Goal: Information Seeking & Learning: Learn about a topic

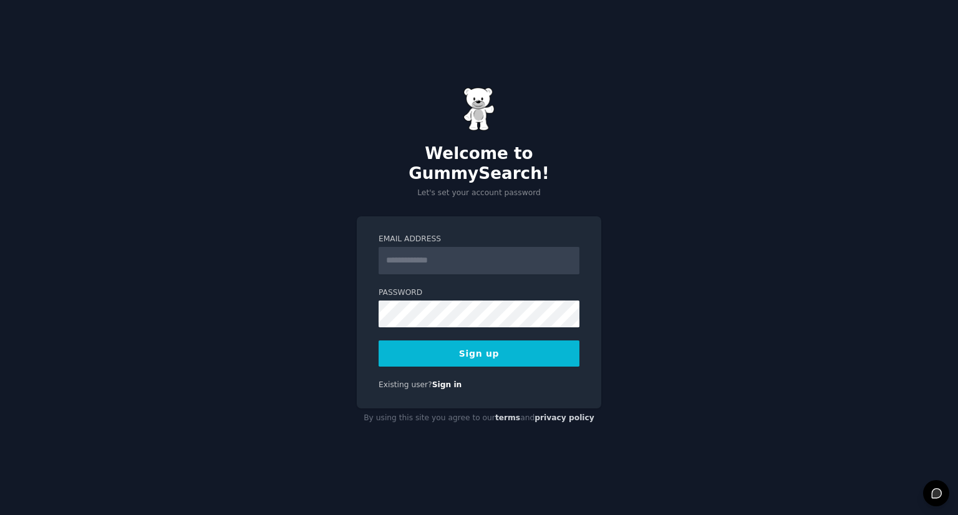
click at [434, 254] on input "Email Address" at bounding box center [479, 260] width 201 height 27
type input "**********"
click at [467, 350] on button "Sign up" at bounding box center [479, 354] width 201 height 26
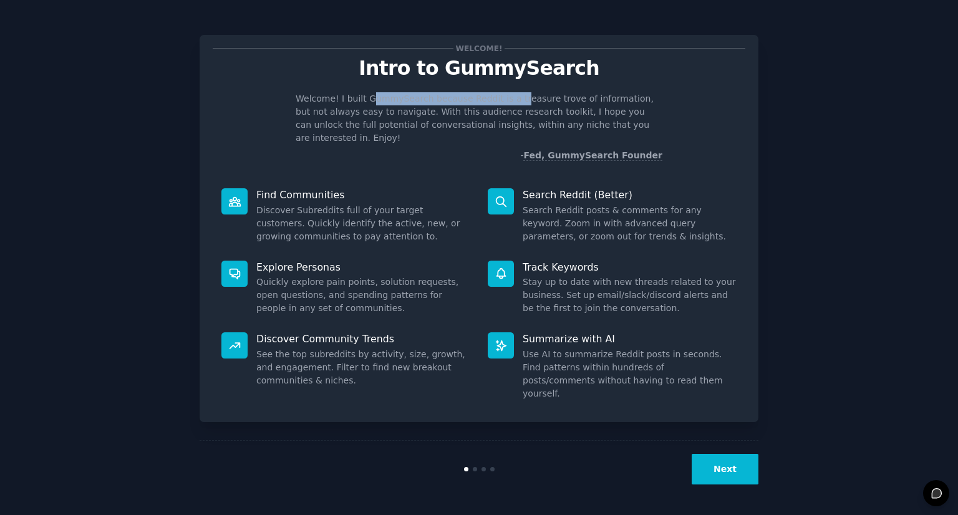
drag, startPoint x: 366, startPoint y: 103, endPoint x: 502, endPoint y: 94, distance: 135.7
click at [502, 94] on p "Welcome! I built GummySearch because Reddit is a treasure trove of information,…" at bounding box center [479, 118] width 367 height 52
click at [719, 470] on button "Next" at bounding box center [725, 469] width 67 height 31
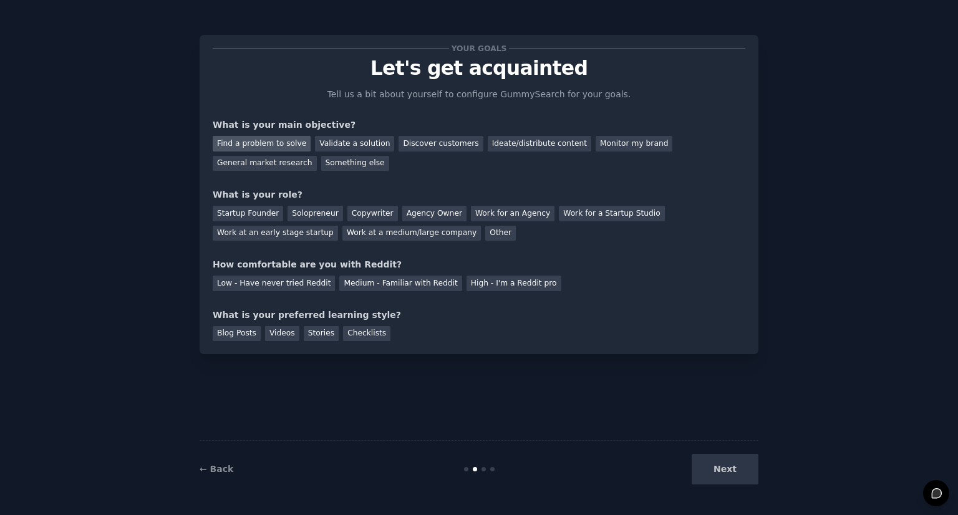
click at [266, 147] on div "Find a problem to solve" at bounding box center [262, 144] width 98 height 16
click at [414, 145] on div "Discover customers" at bounding box center [441, 144] width 84 height 16
click at [276, 137] on div "Find a problem to solve" at bounding box center [262, 144] width 98 height 16
click at [485, 236] on div "Other" at bounding box center [500, 234] width 31 height 16
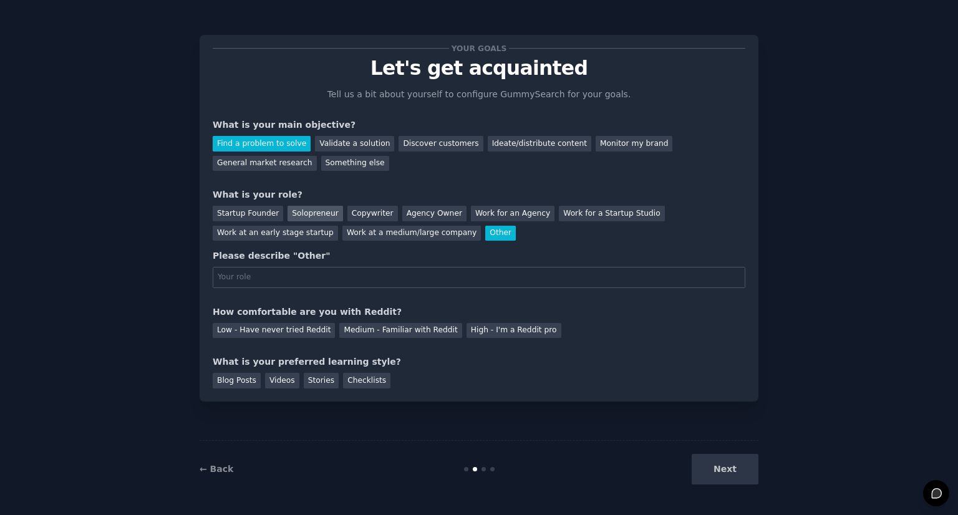
click at [314, 213] on div "Solopreneur" at bounding box center [315, 214] width 55 height 16
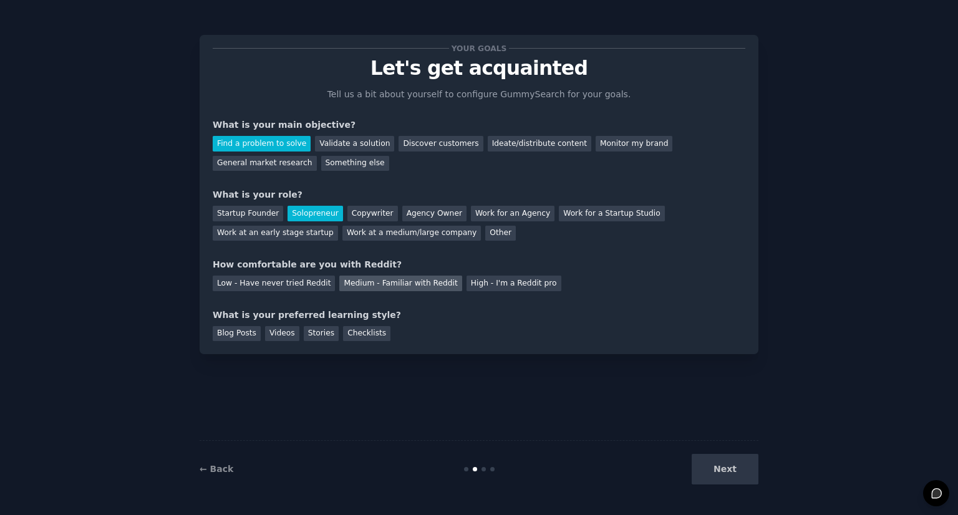
click at [380, 278] on div "Medium - Familiar with Reddit" at bounding box center [400, 284] width 122 height 16
click at [276, 333] on div "Videos" at bounding box center [282, 334] width 34 height 16
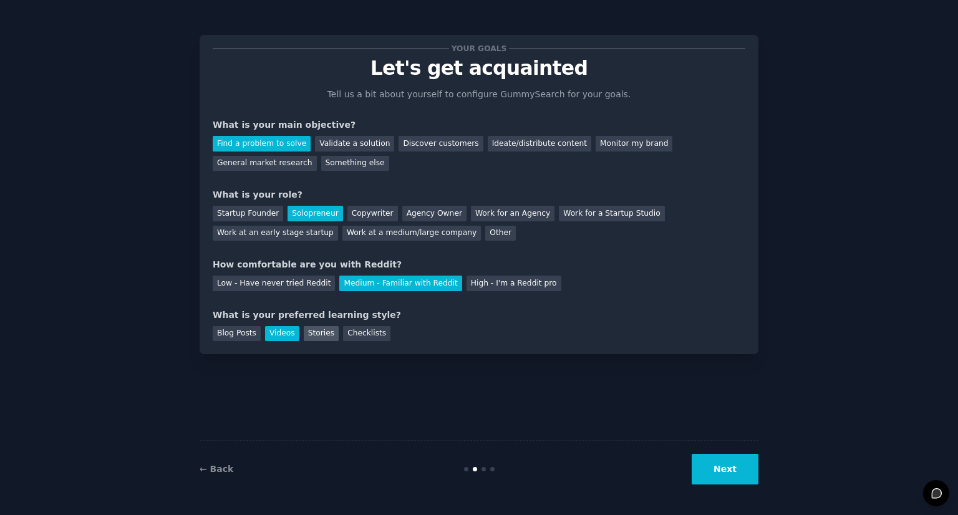
click at [316, 338] on div "Stories" at bounding box center [321, 334] width 35 height 16
click at [267, 333] on div "Videos" at bounding box center [282, 334] width 34 height 16
click at [745, 475] on button "Next" at bounding box center [725, 469] width 67 height 31
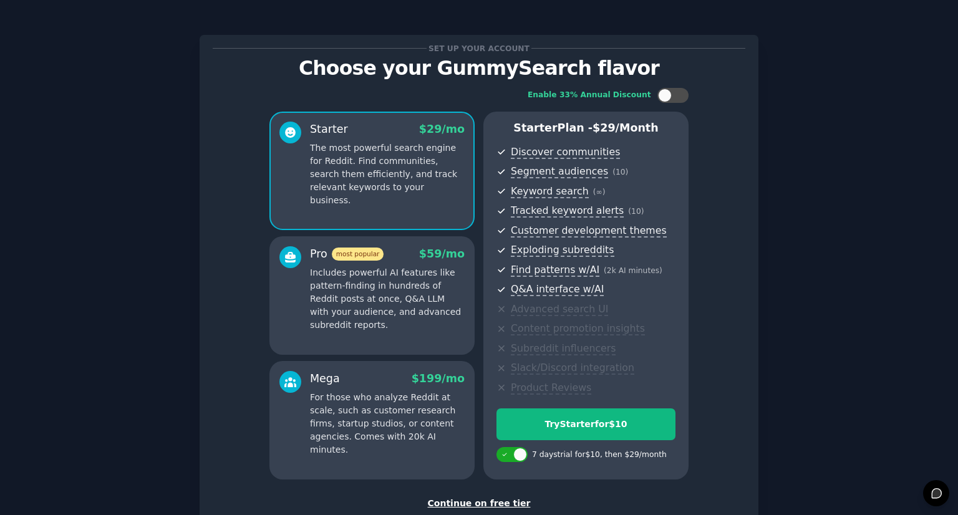
scroll to position [82, 0]
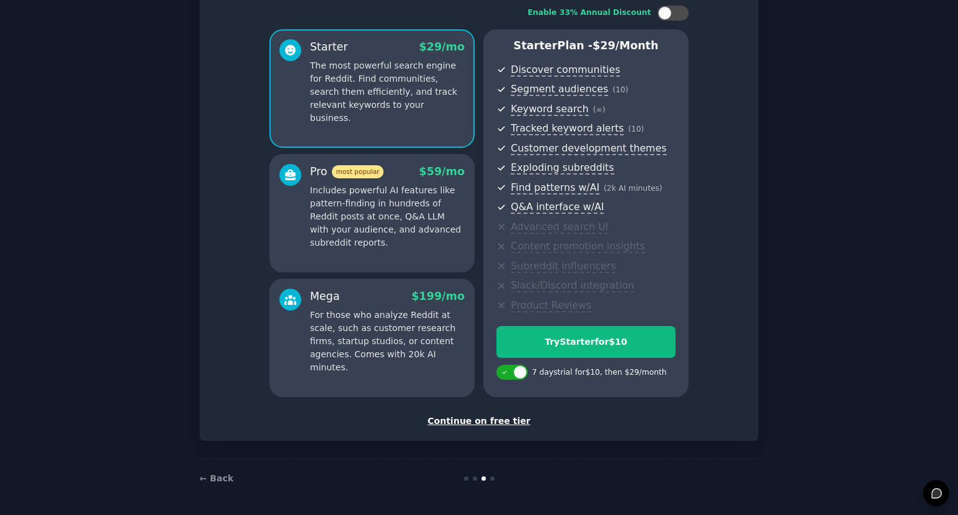
click at [510, 422] on div "Continue on free tier" at bounding box center [479, 421] width 533 height 13
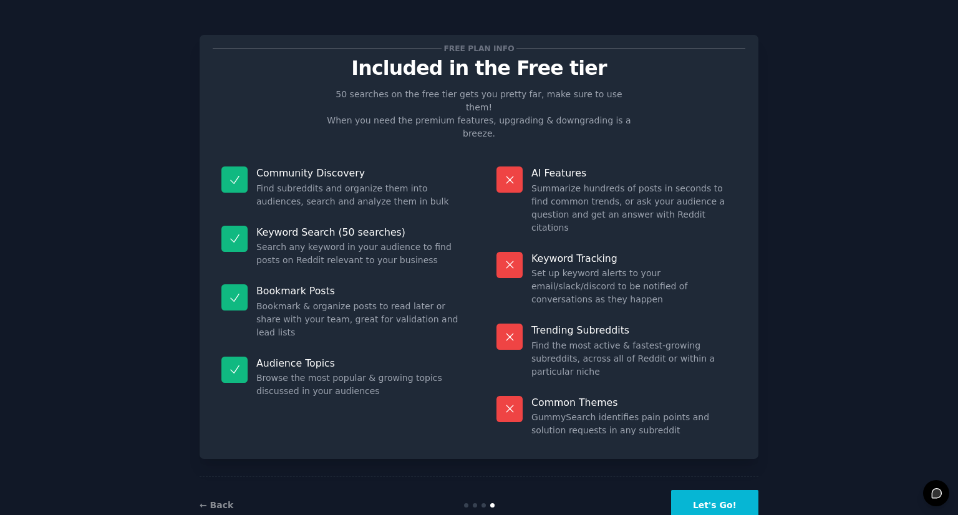
click at [684, 490] on button "Let's Go!" at bounding box center [714, 505] width 87 height 31
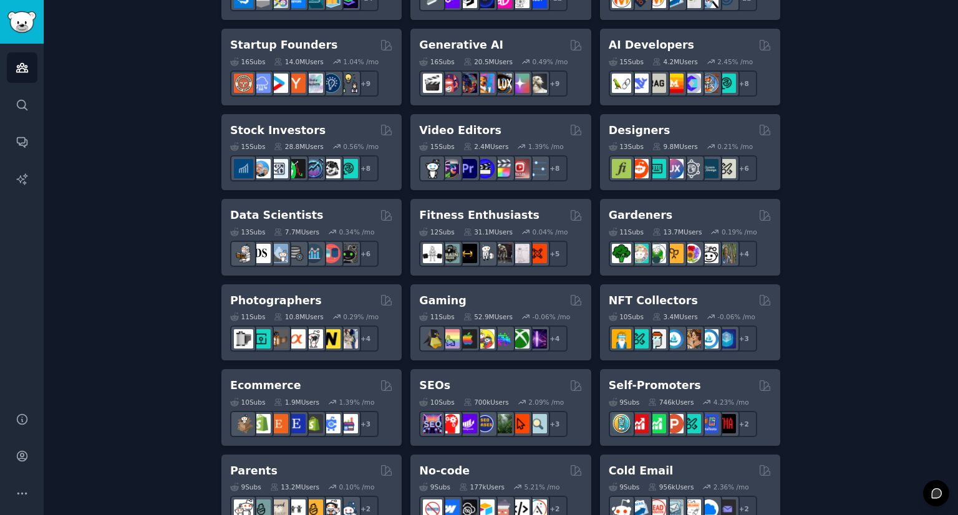
scroll to position [379, 0]
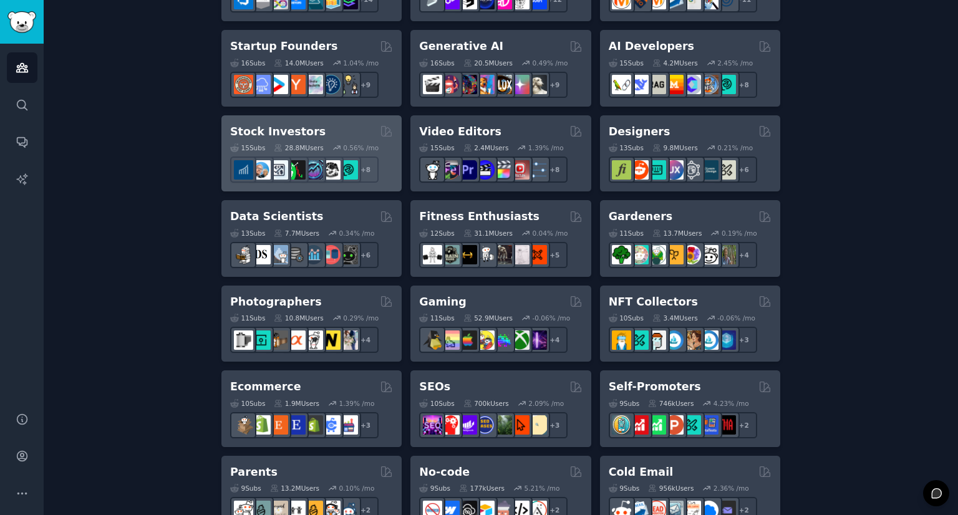
click at [289, 124] on h2 "Stock Investors" at bounding box center [277, 132] width 95 height 16
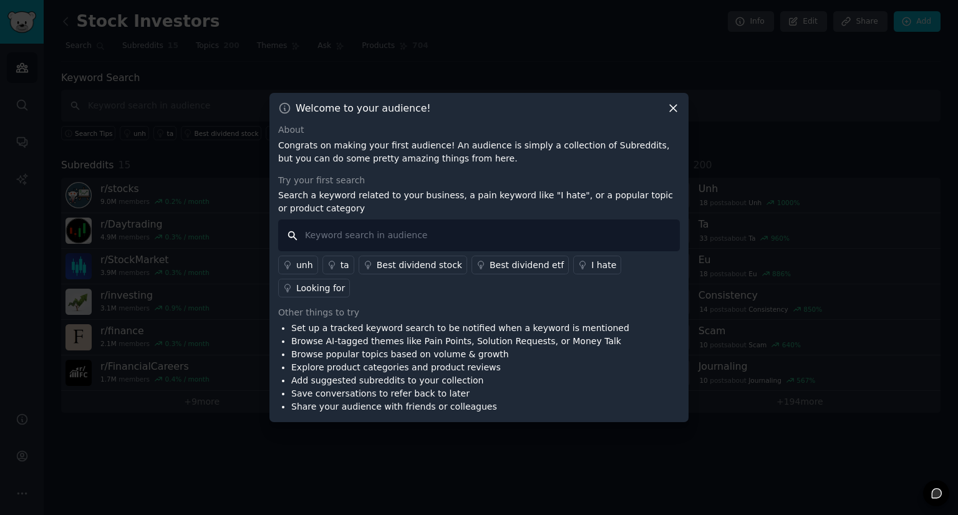
click at [419, 244] on input "text" at bounding box center [479, 236] width 402 height 32
click at [591, 272] on div "I hate" at bounding box center [603, 265] width 25 height 13
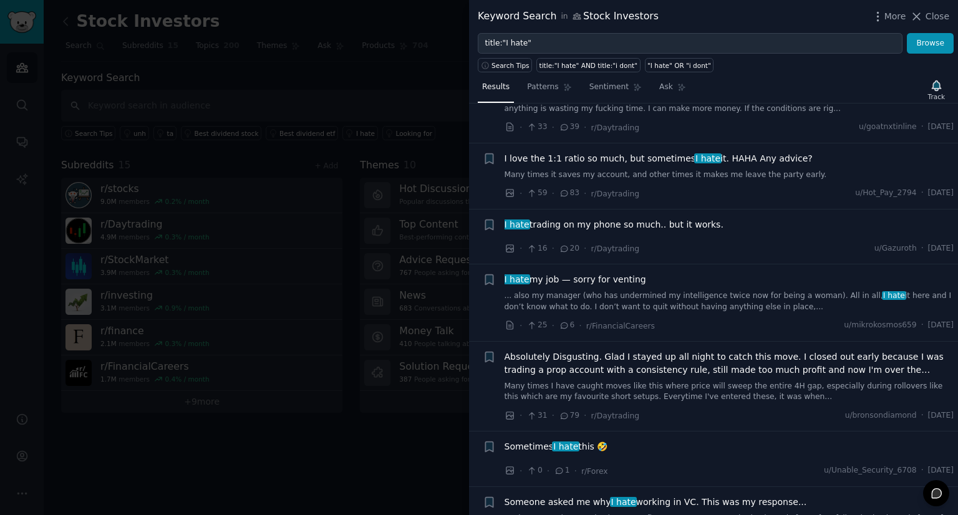
scroll to position [524, 0]
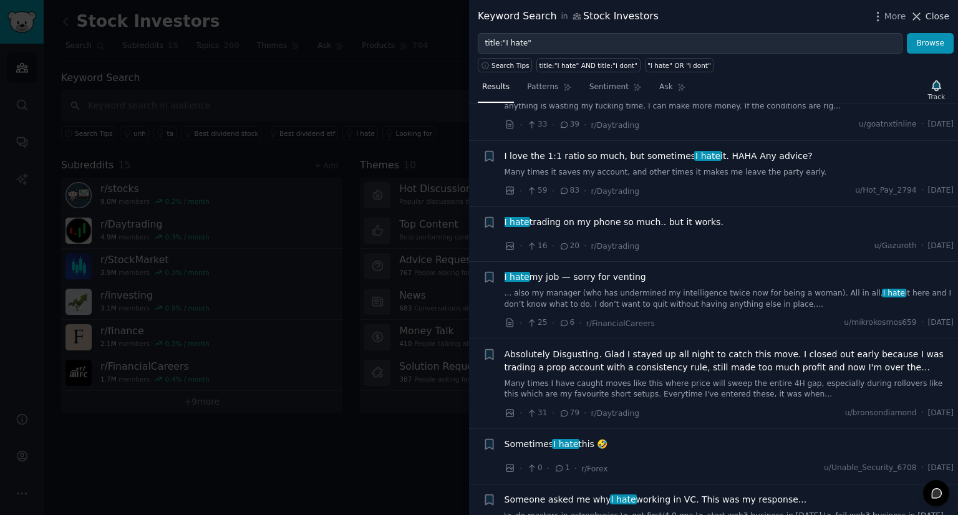
click at [919, 15] on icon at bounding box center [917, 16] width 7 height 7
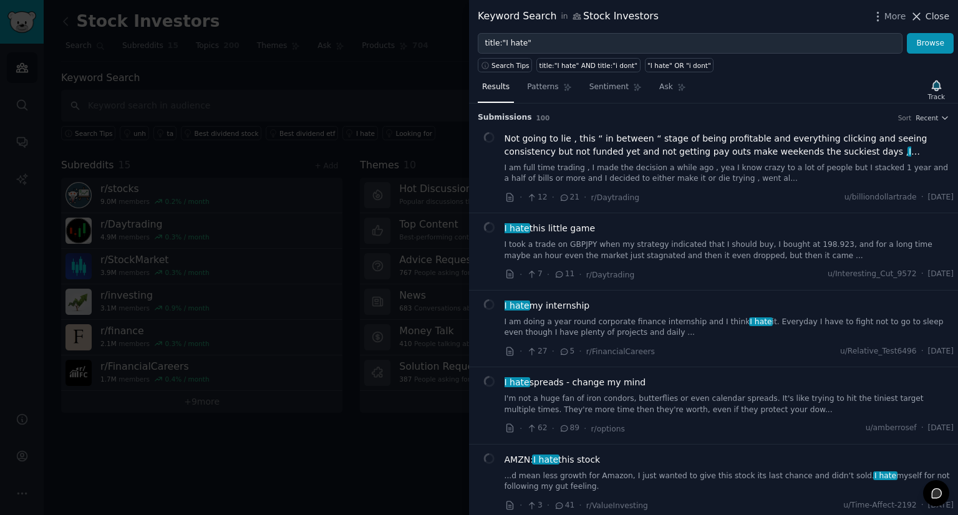
click at [939, 10] on span "Close" at bounding box center [938, 16] width 24 height 13
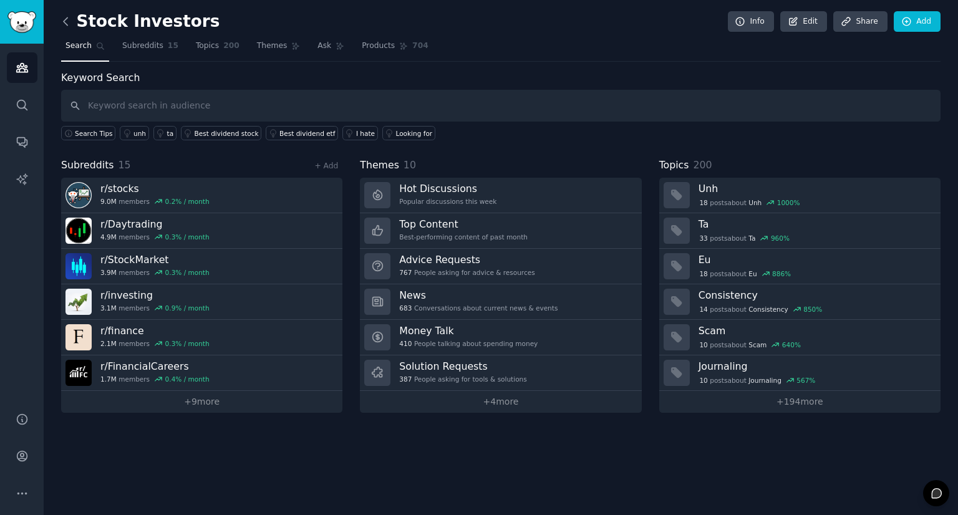
click at [66, 24] on icon at bounding box center [66, 20] width 4 height 7
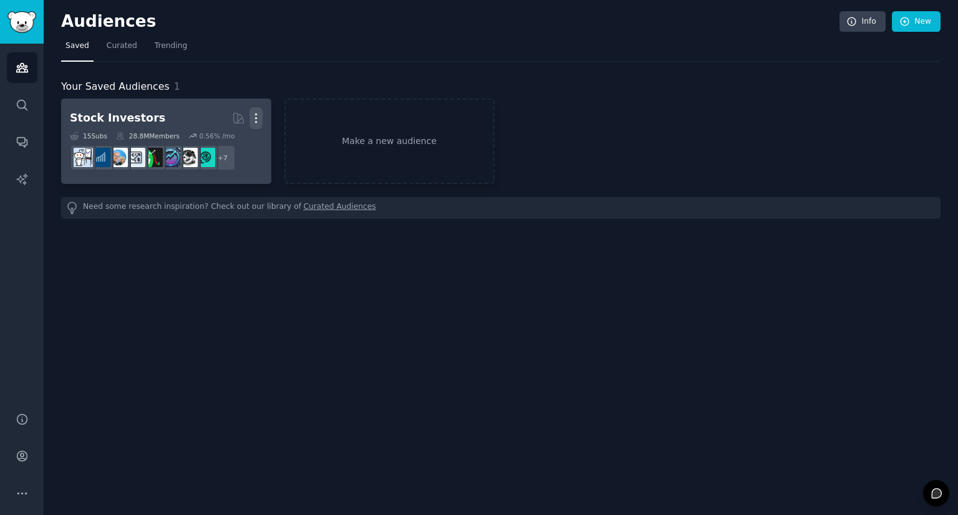
click at [260, 117] on icon "button" at bounding box center [256, 118] width 13 height 13
click at [222, 147] on p "Delete" at bounding box center [222, 144] width 29 height 13
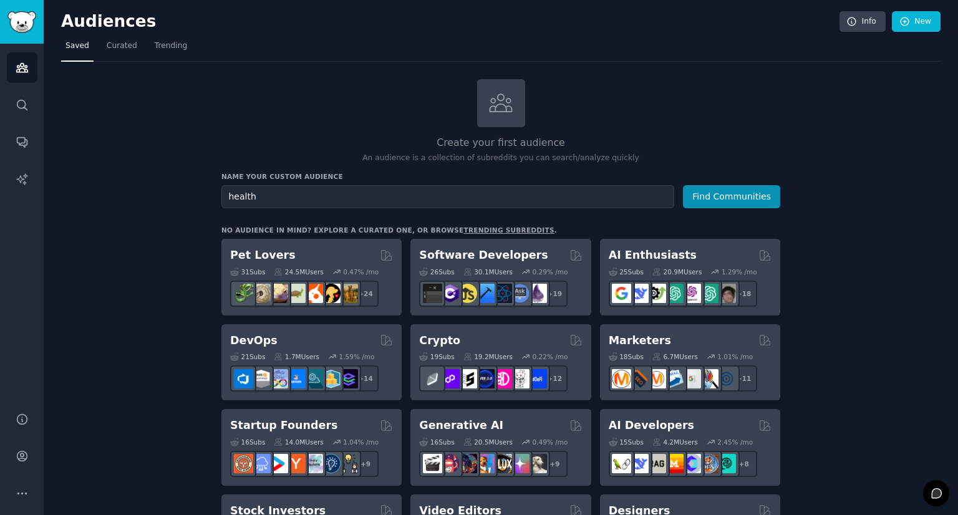
type input "health"
click at [716, 193] on button "Find Communities" at bounding box center [731, 196] width 97 height 23
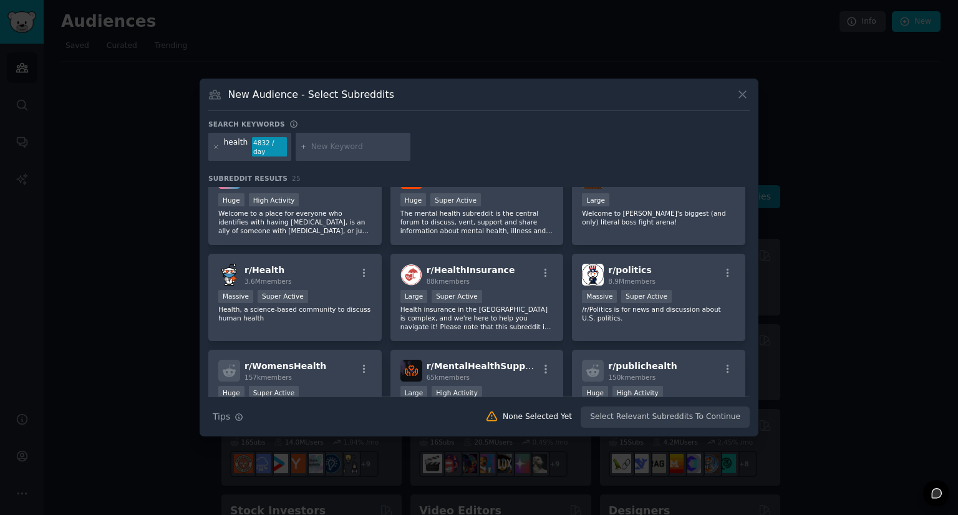
scroll to position [31, 0]
click at [735, 101] on div "New Audience - Select Subreddits" at bounding box center [479, 99] width 542 height 24
click at [740, 98] on icon at bounding box center [742, 94] width 7 height 7
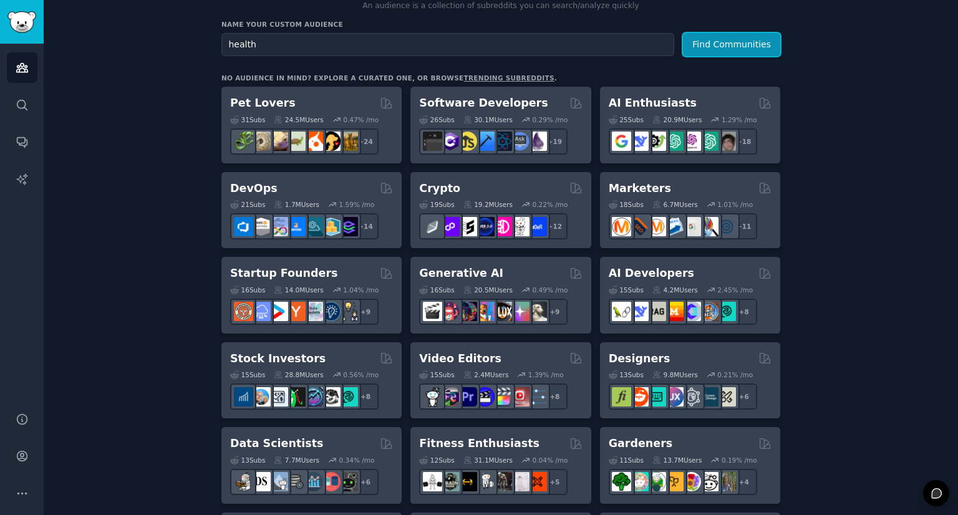
scroll to position [172, 0]
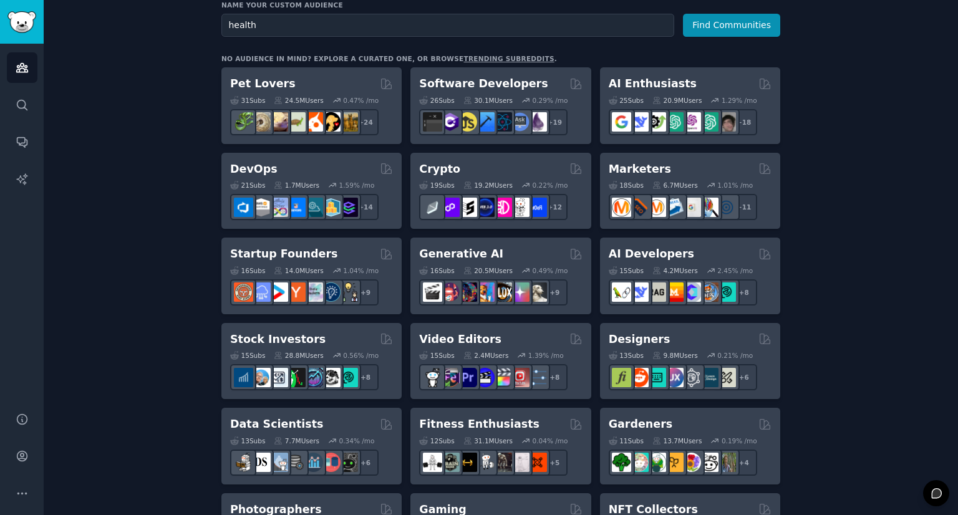
click at [485, 55] on link "trending subreddits" at bounding box center [509, 58] width 90 height 7
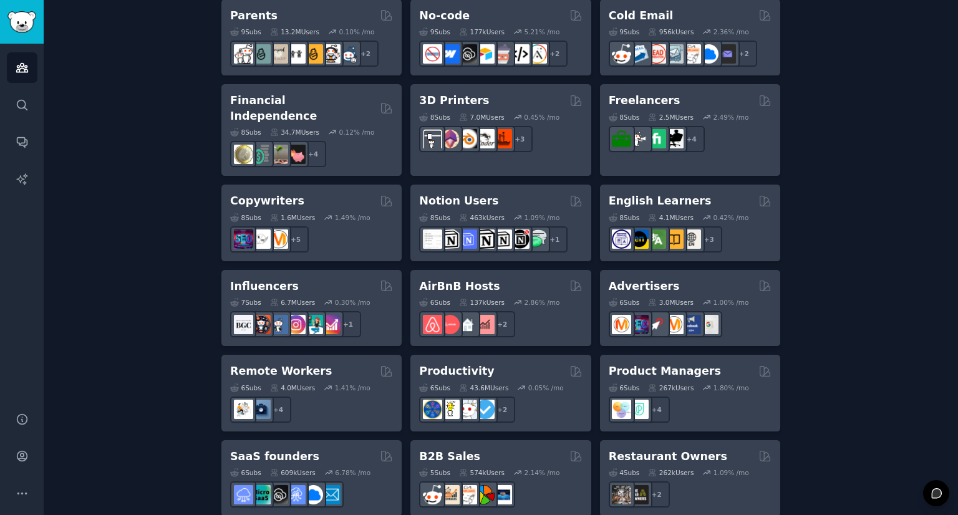
scroll to position [816, 0]
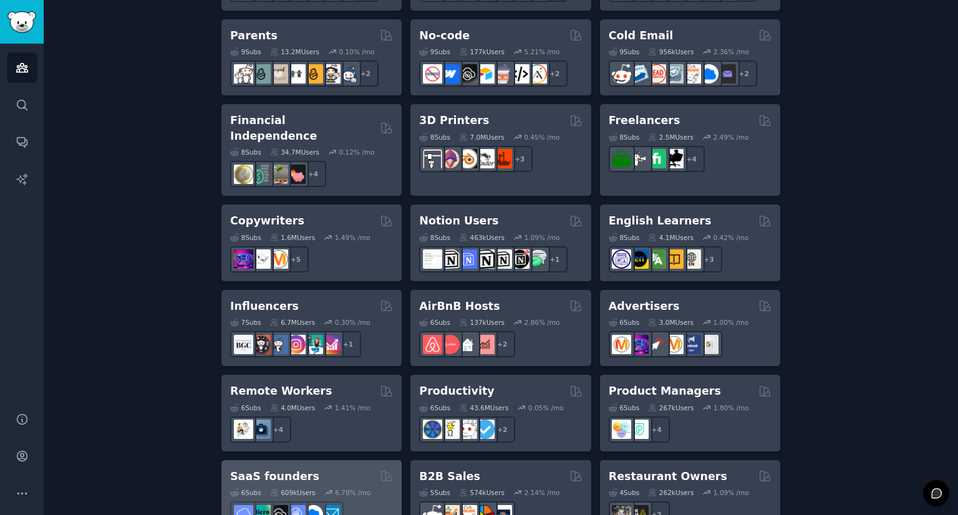
click at [299, 469] on div "SaaS founders Curated by GummySearch" at bounding box center [311, 477] width 163 height 16
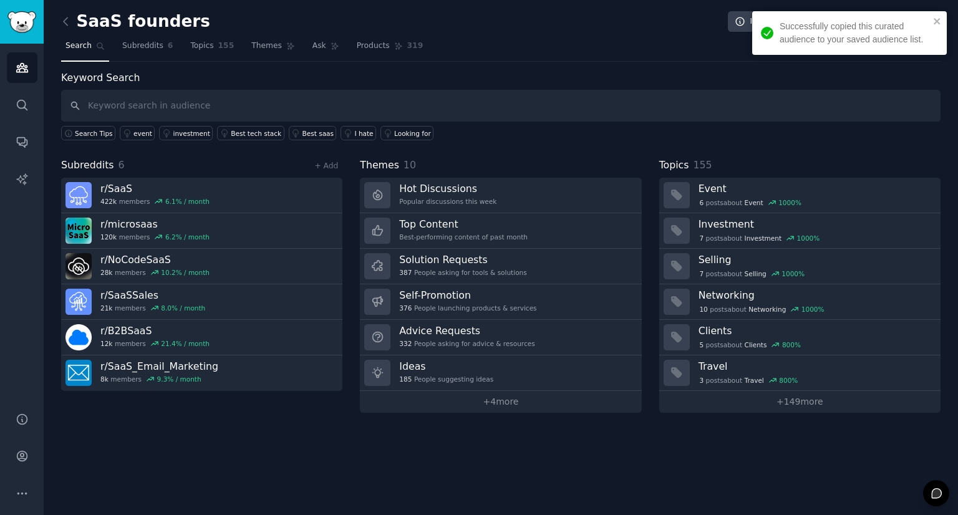
click at [331, 104] on input "text" at bounding box center [501, 106] width 880 height 32
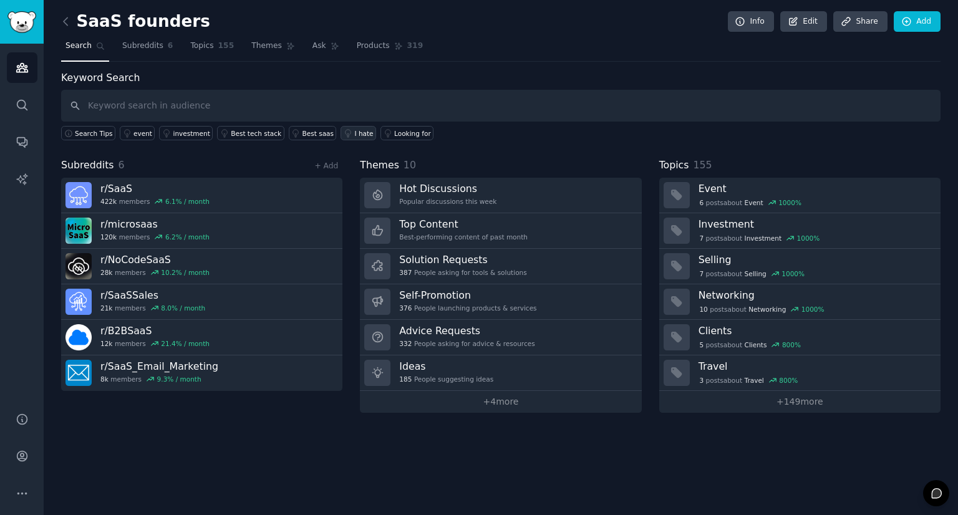
click at [344, 135] on icon at bounding box center [348, 133] width 9 height 9
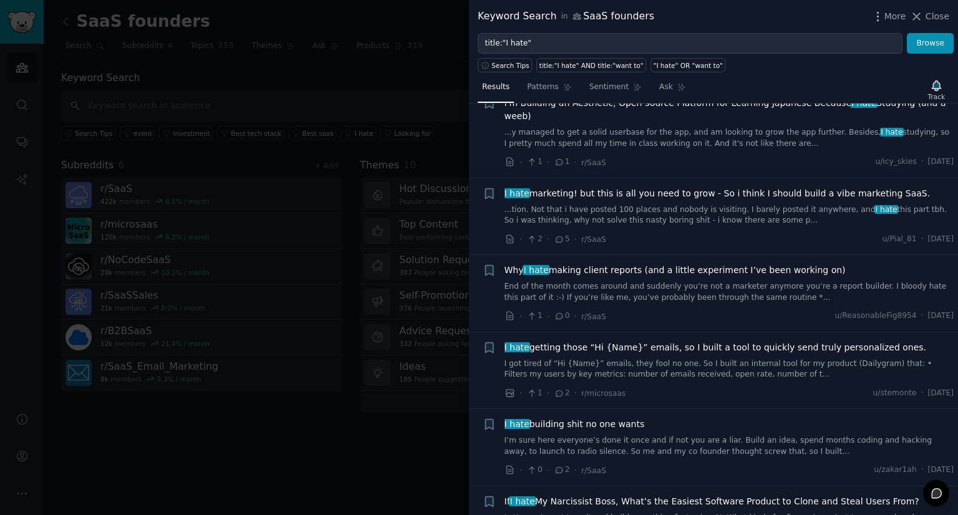
scroll to position [377, 0]
drag, startPoint x: 674, startPoint y: 233, endPoint x: 648, endPoint y: 233, distance: 26.2
click at [648, 233] on li "+ I hate marketing! but this is all you need to grow - So i think I should buil…" at bounding box center [713, 216] width 489 height 77
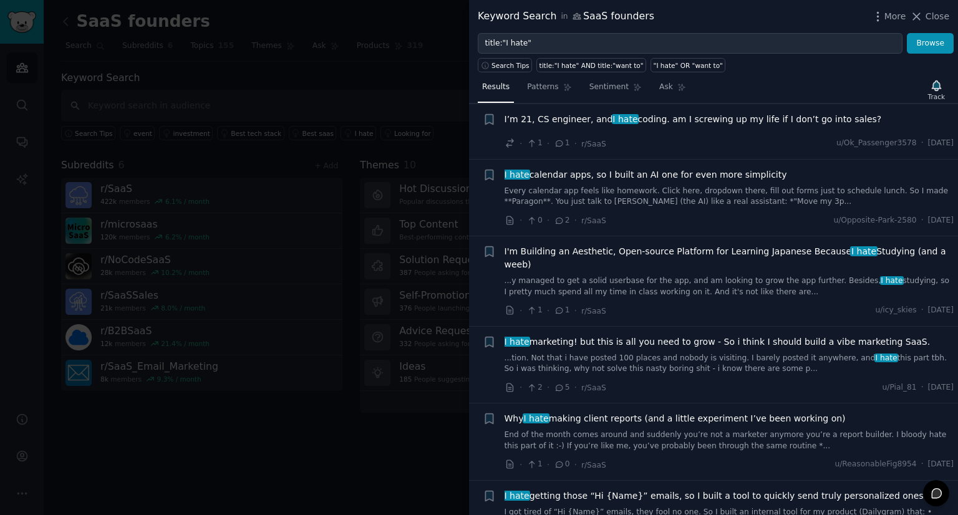
scroll to position [227, 0]
click at [558, 221] on icon at bounding box center [559, 222] width 11 height 9
click at [558, 218] on icon at bounding box center [559, 222] width 11 height 9
click at [626, 180] on span "I hate calendar apps, so I built an AI one for even more simplicity" at bounding box center [646, 176] width 283 height 13
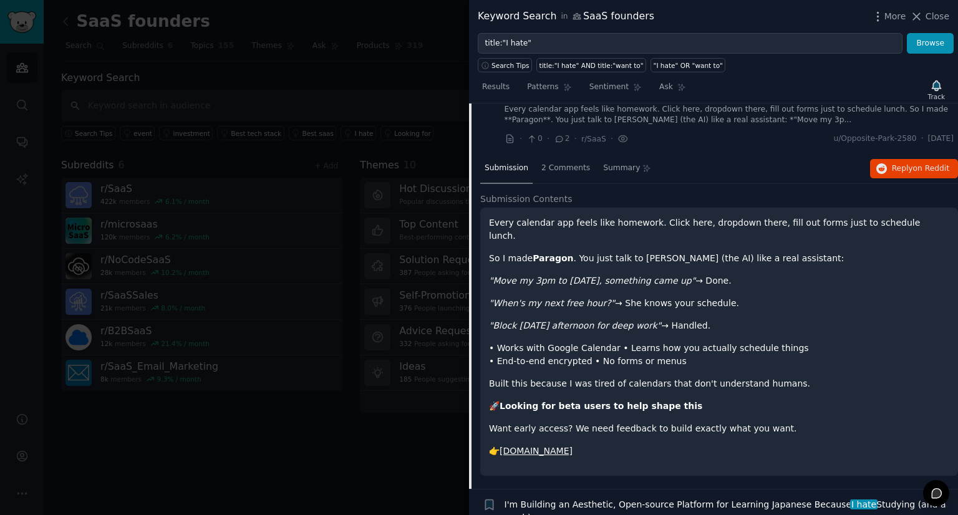
scroll to position [309, 0]
click at [565, 178] on div "2 Comments" at bounding box center [565, 170] width 57 height 30
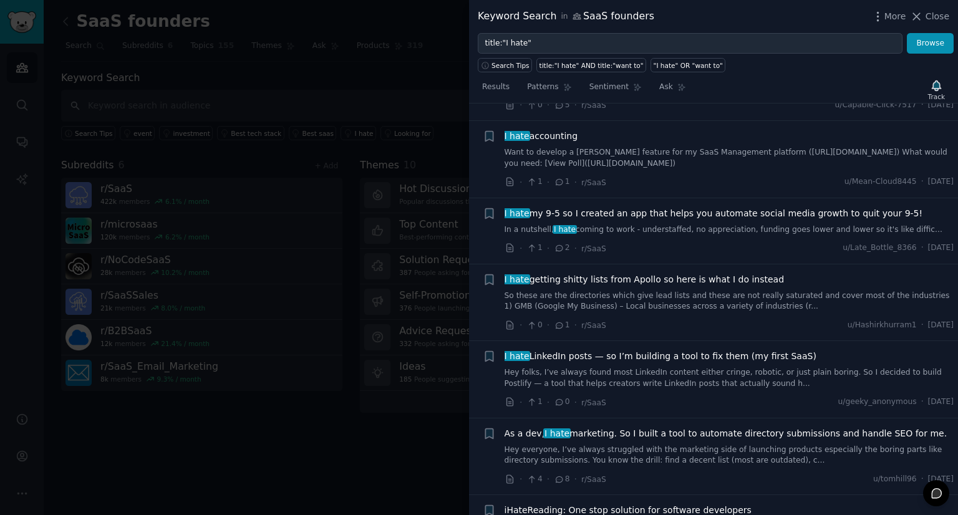
scroll to position [1007, 0]
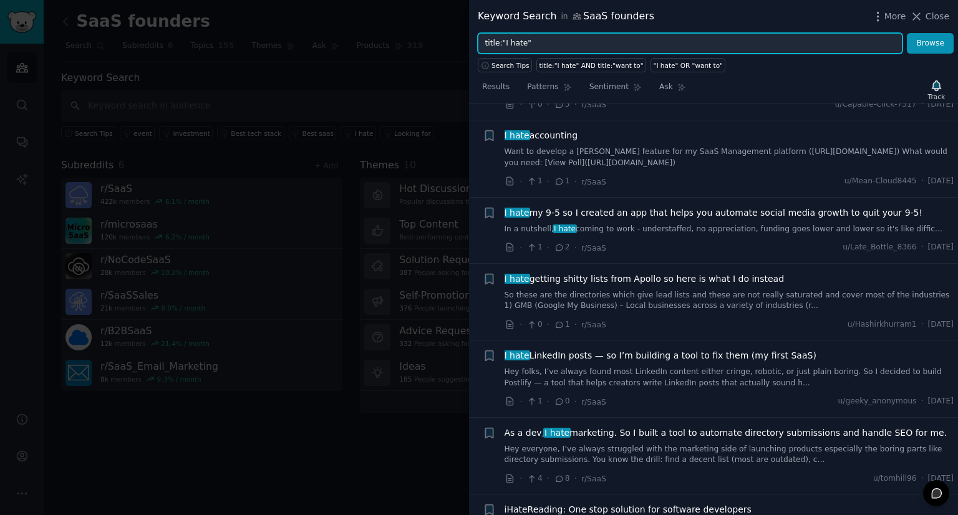
click at [550, 49] on input "title:"I hate"" at bounding box center [690, 43] width 425 height 21
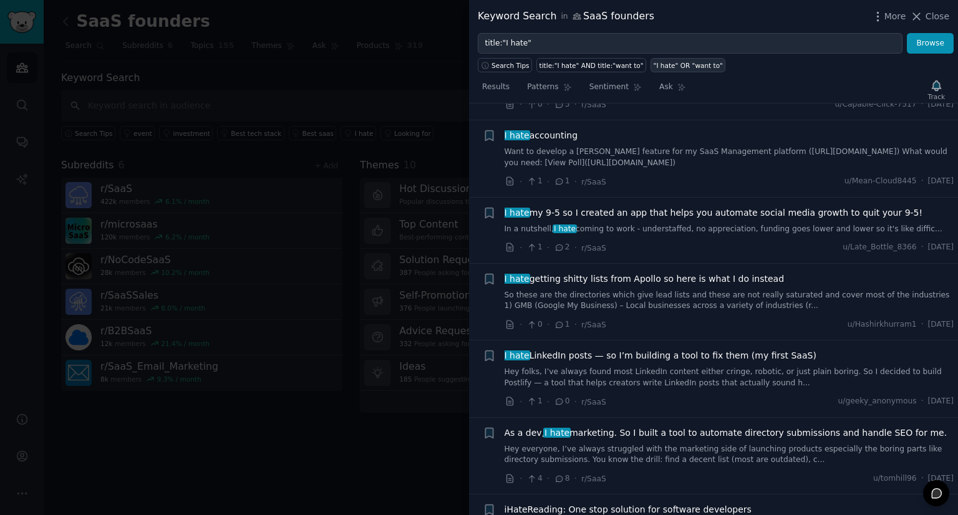
click at [667, 66] on div ""I hate" OR "want to"" at bounding box center [688, 65] width 69 height 9
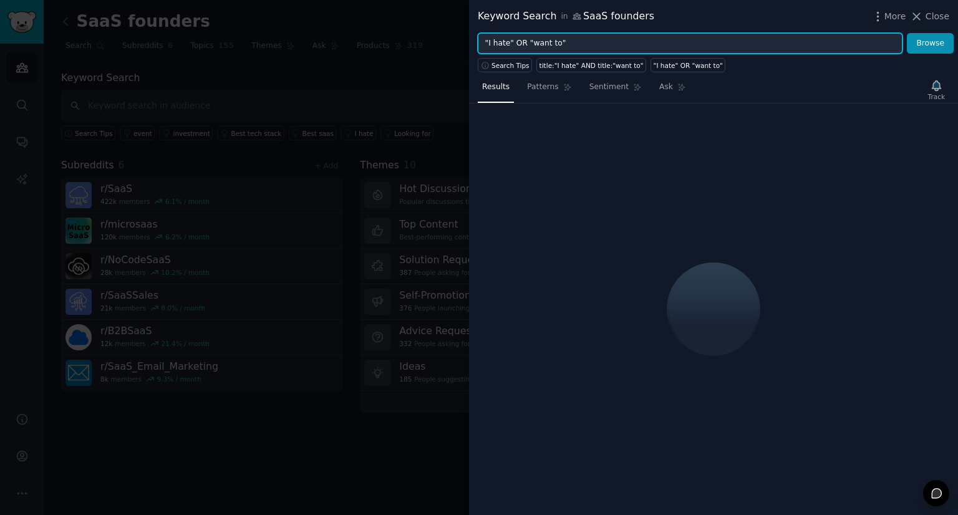
click at [566, 44] on input ""I hate" OR "want to"" at bounding box center [690, 43] width 425 height 21
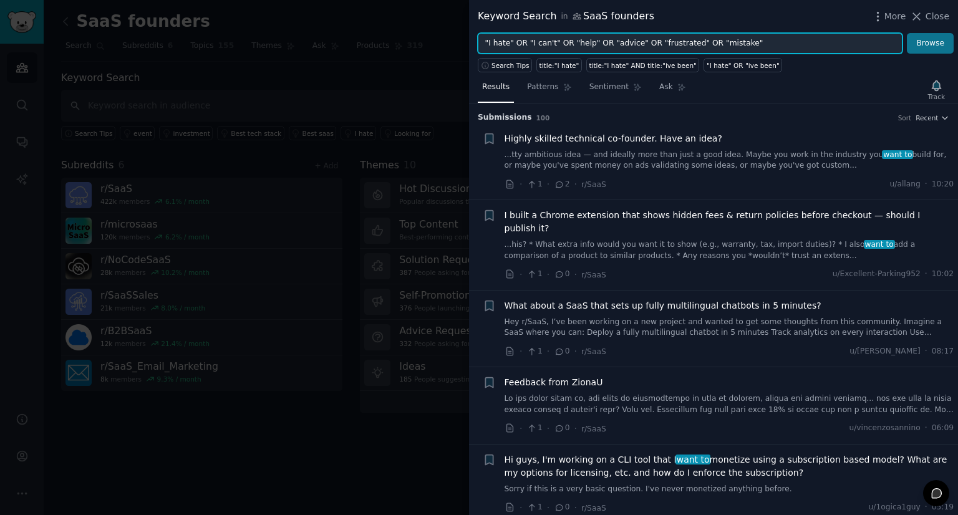
type input ""I hate" OR "I can't" OR "help" OR "advice" OR "frustrated" OR "mistake""
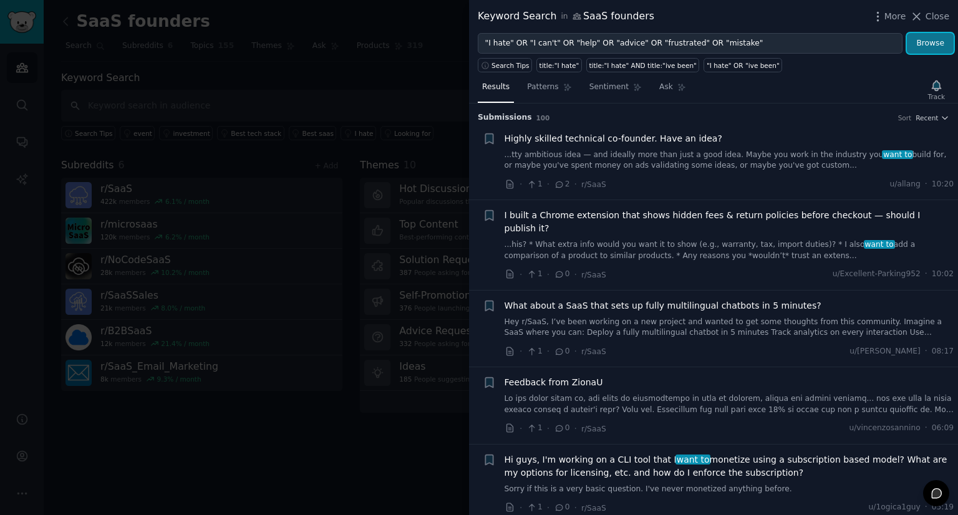
click at [930, 41] on button "Browse" at bounding box center [930, 43] width 47 height 21
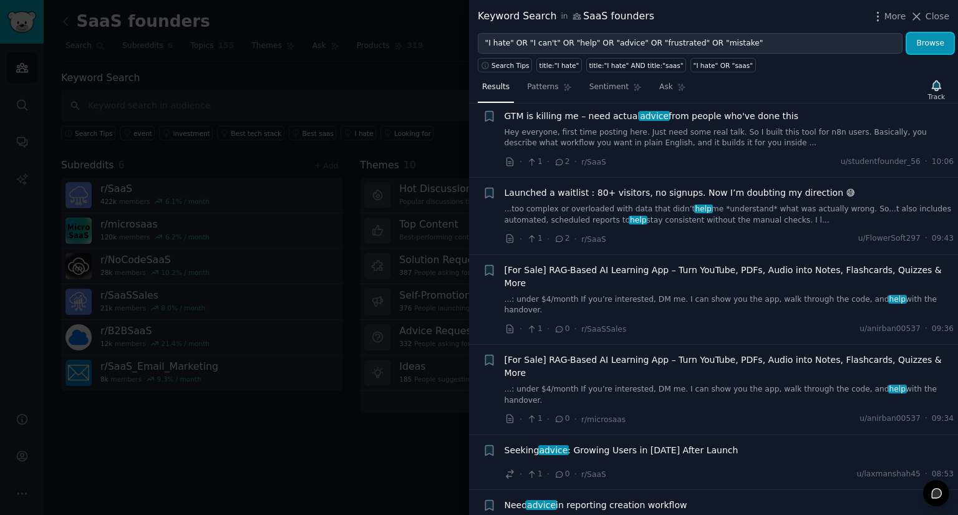
scroll to position [89, 0]
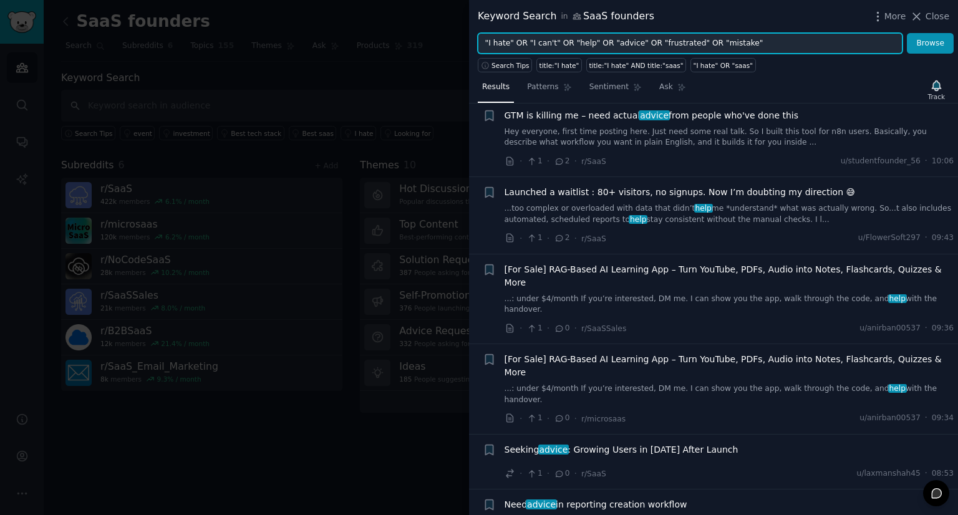
click at [741, 41] on input ""I hate" OR "I can't" OR "help" OR "advice" OR "frustrated" OR "mistake"" at bounding box center [690, 43] width 425 height 21
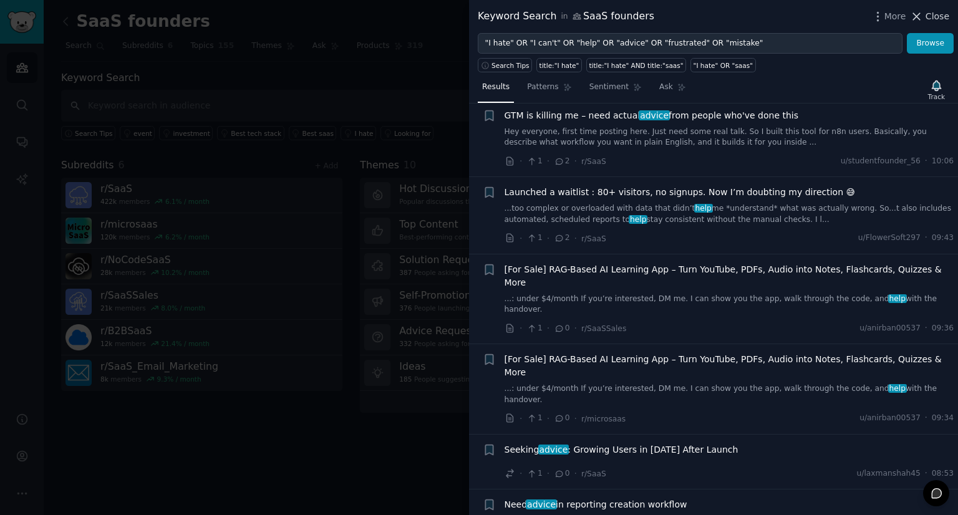
click at [936, 12] on span "Close" at bounding box center [938, 16] width 24 height 13
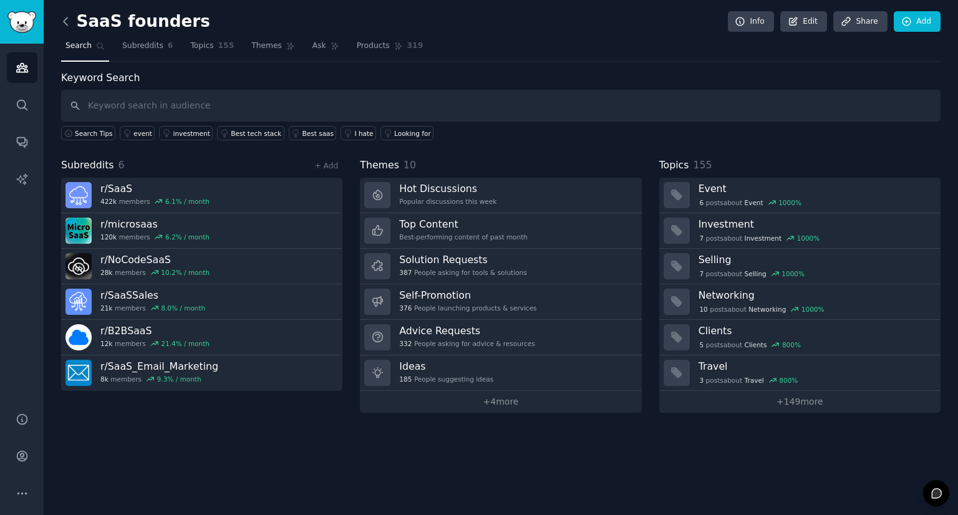
click at [67, 22] on icon at bounding box center [65, 21] width 13 height 13
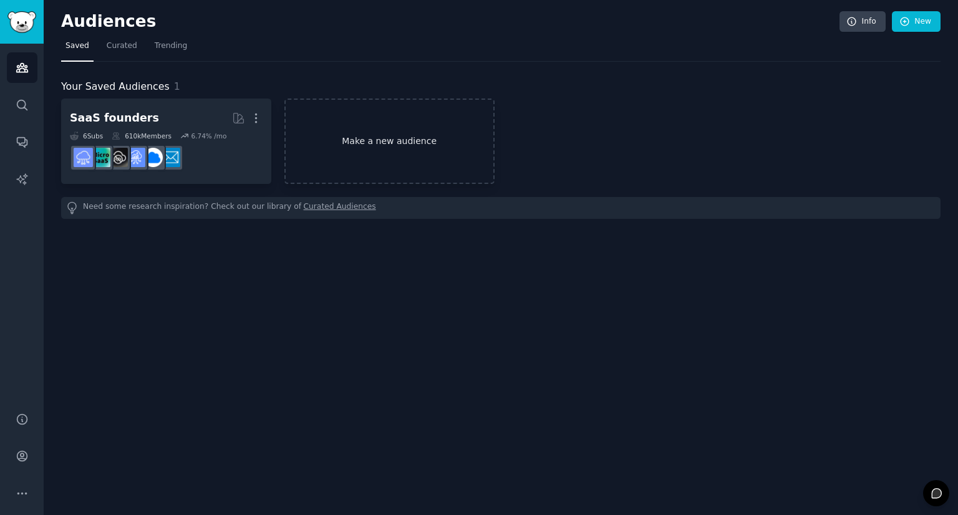
click at [354, 161] on link "Make a new audience" at bounding box center [389, 141] width 210 height 85
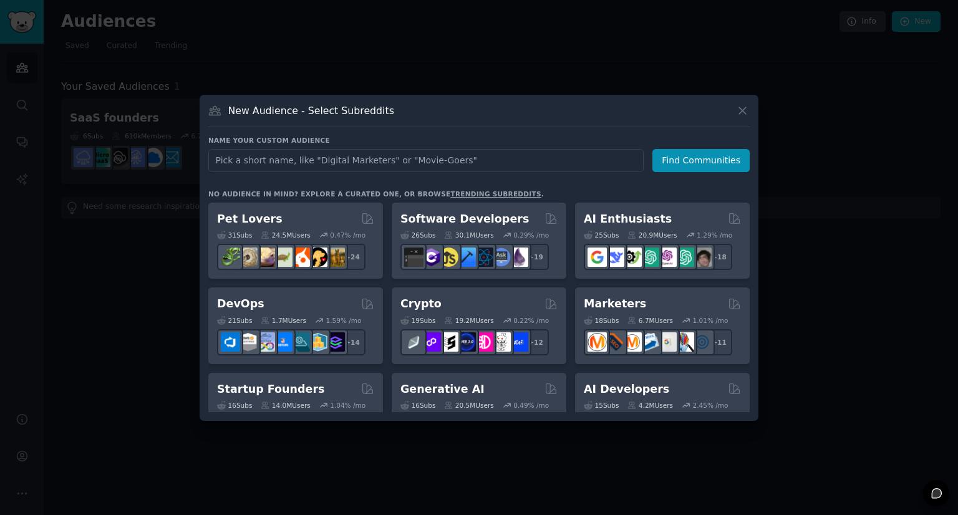
click at [365, 162] on input "text" at bounding box center [425, 160] width 435 height 23
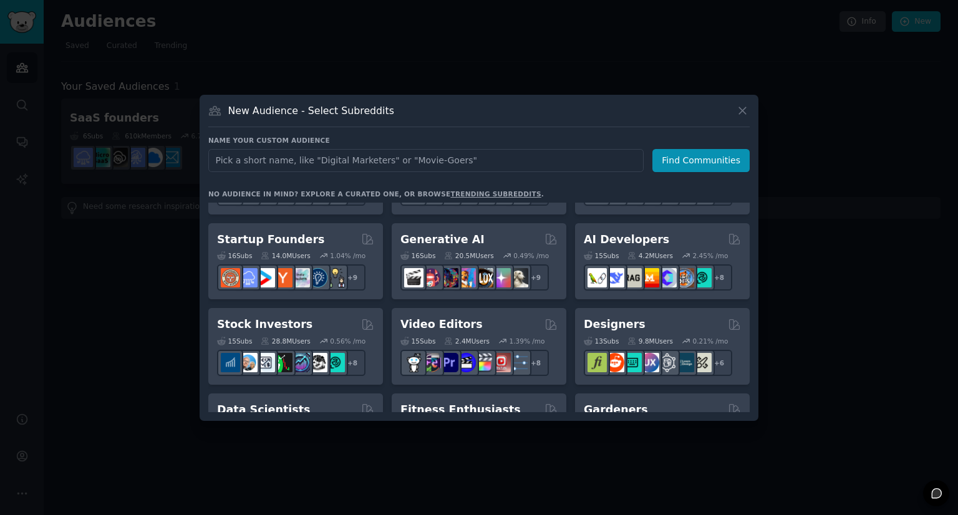
scroll to position [171, 0]
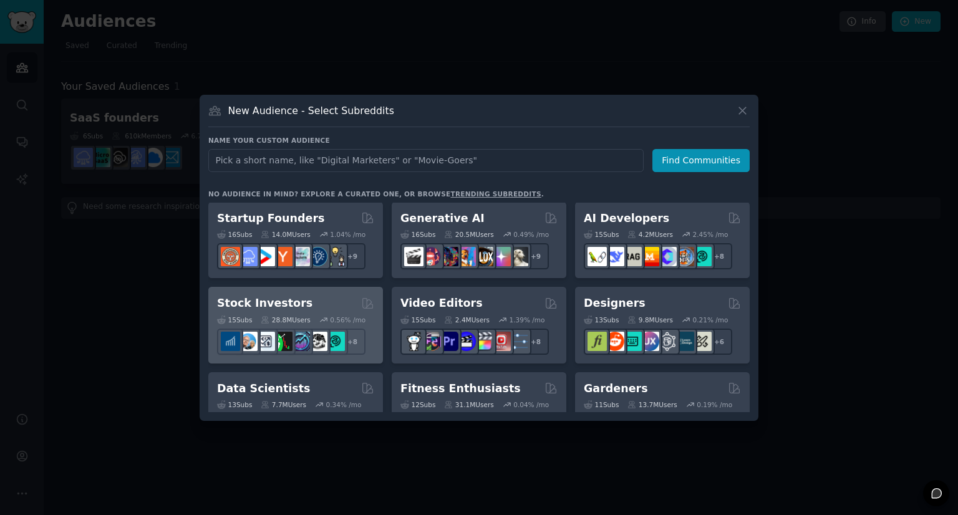
click at [253, 296] on h2 "Stock Investors" at bounding box center [264, 304] width 95 height 16
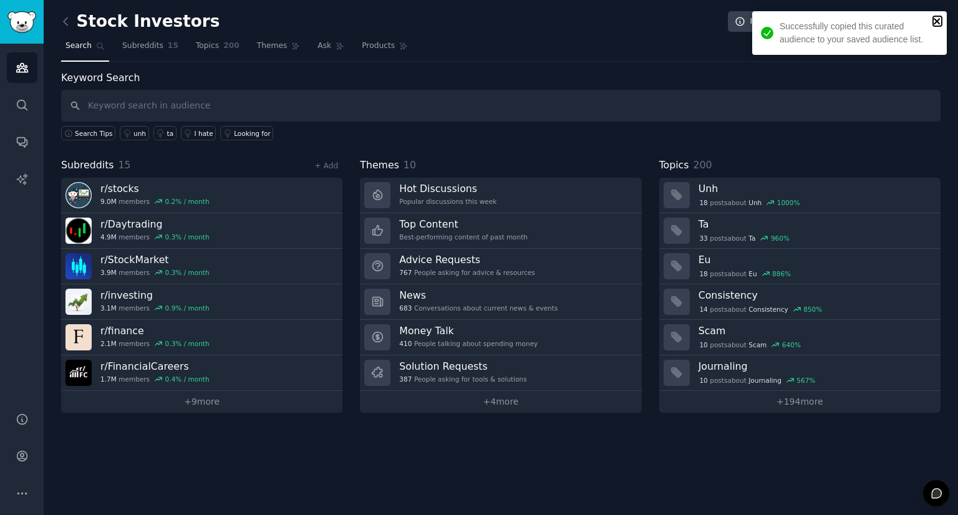
click at [939, 19] on icon "close" at bounding box center [937, 21] width 6 height 6
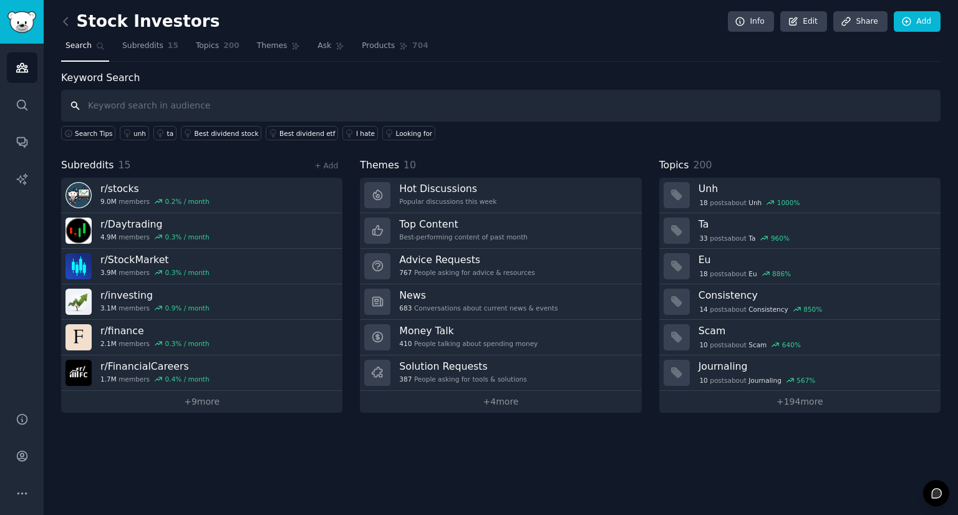
click at [593, 108] on input "text" at bounding box center [501, 106] width 880 height 32
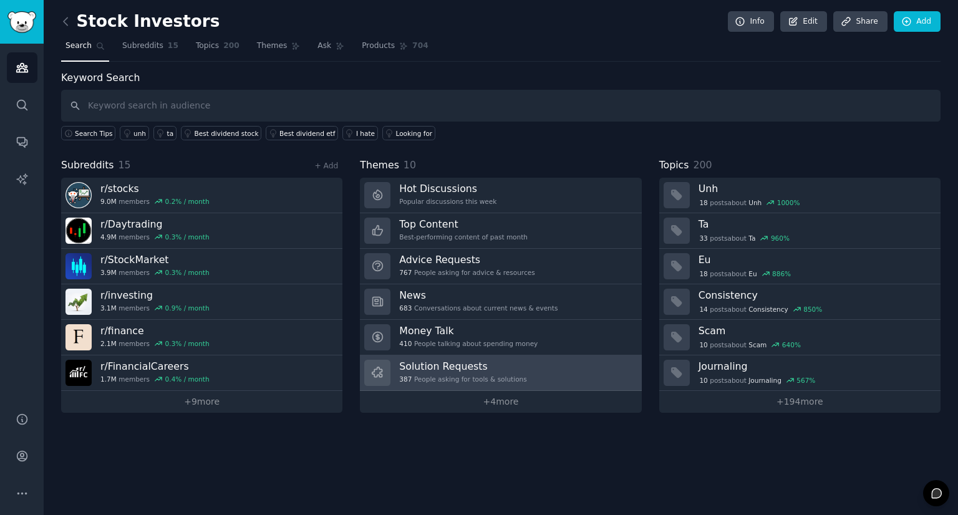
click at [412, 364] on h3 "Solution Requests" at bounding box center [462, 366] width 127 height 13
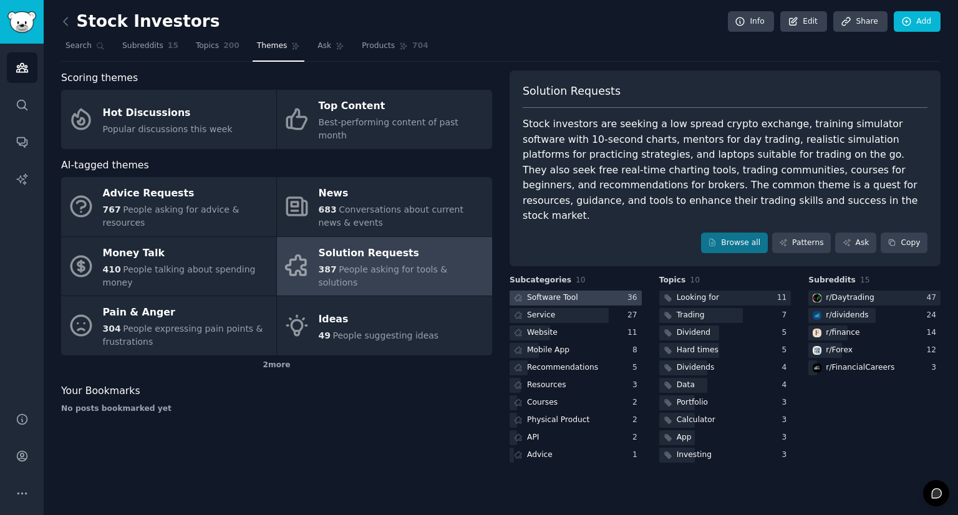
click at [586, 291] on div at bounding box center [576, 299] width 132 height 16
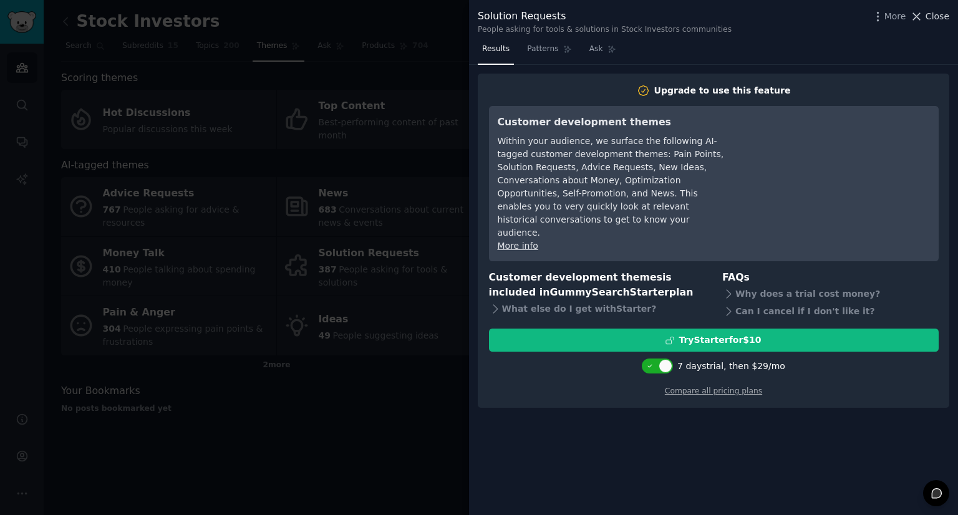
click at [921, 10] on icon at bounding box center [916, 16] width 13 height 13
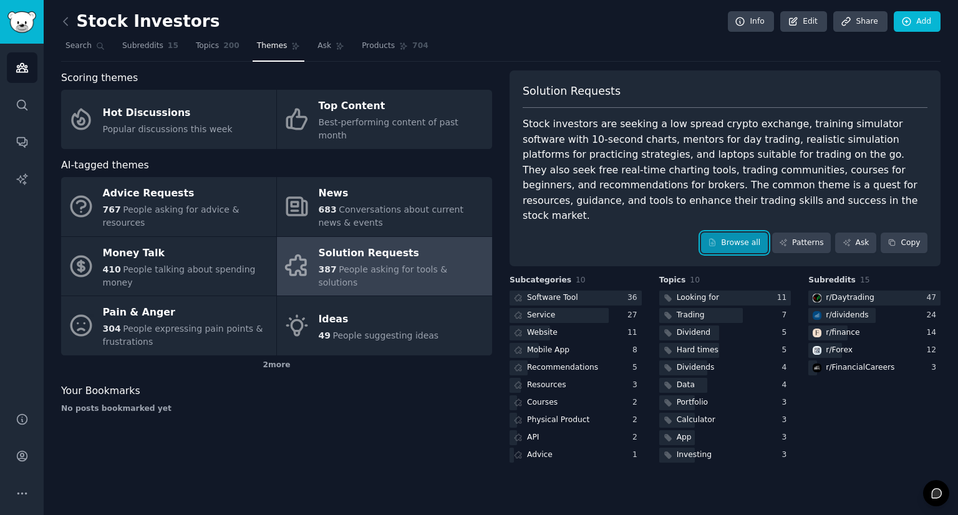
click at [751, 233] on link "Browse all" at bounding box center [734, 243] width 67 height 21
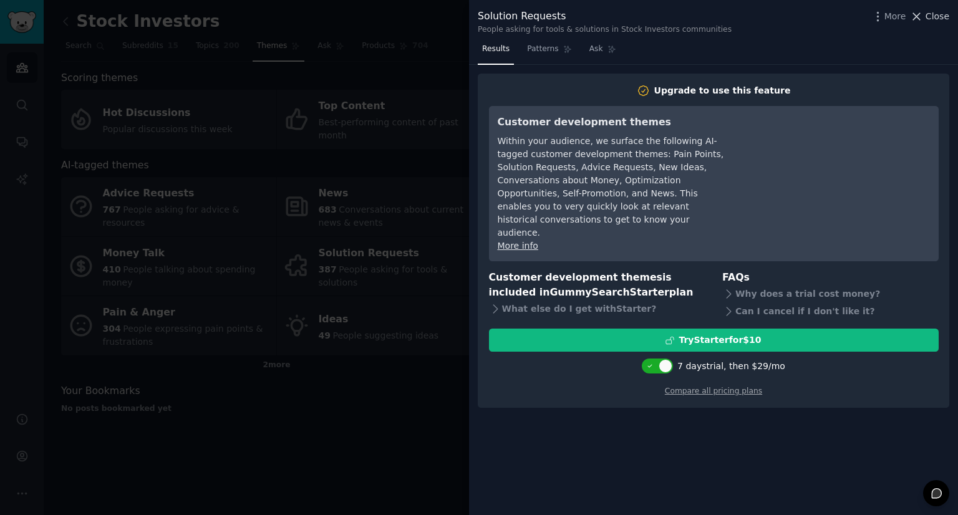
click at [923, 18] on icon at bounding box center [916, 16] width 13 height 13
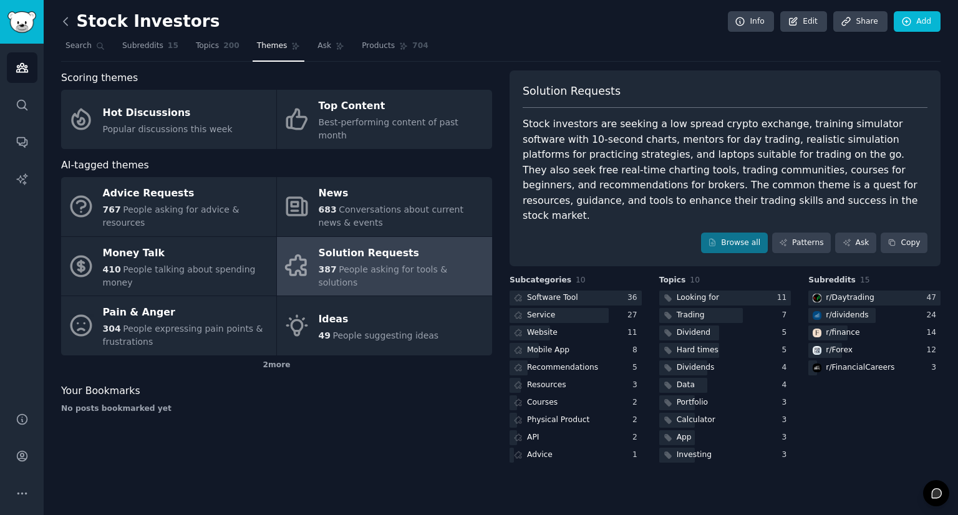
click at [67, 20] on icon at bounding box center [65, 21] width 13 height 13
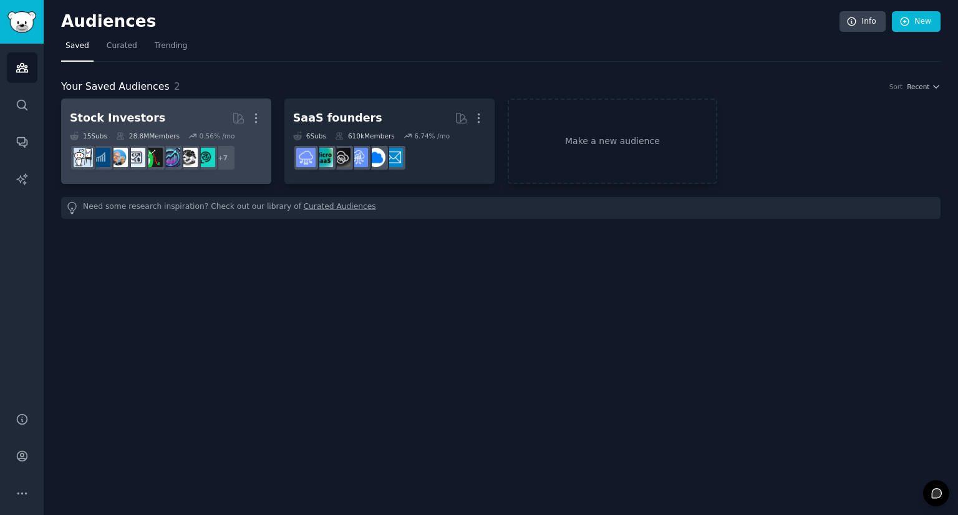
click at [189, 116] on h2 "Stock Investors More" at bounding box center [166, 118] width 193 height 22
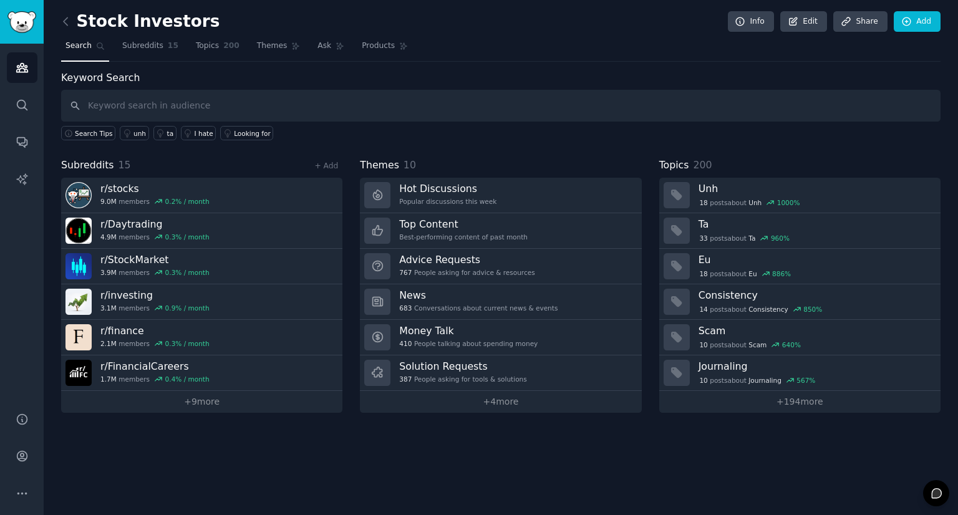
click at [318, 117] on input "text" at bounding box center [501, 106] width 880 height 32
type input ""I hate" OR "I can't" OR "help" OR "advice" OR "frustrated" OR "mistake""
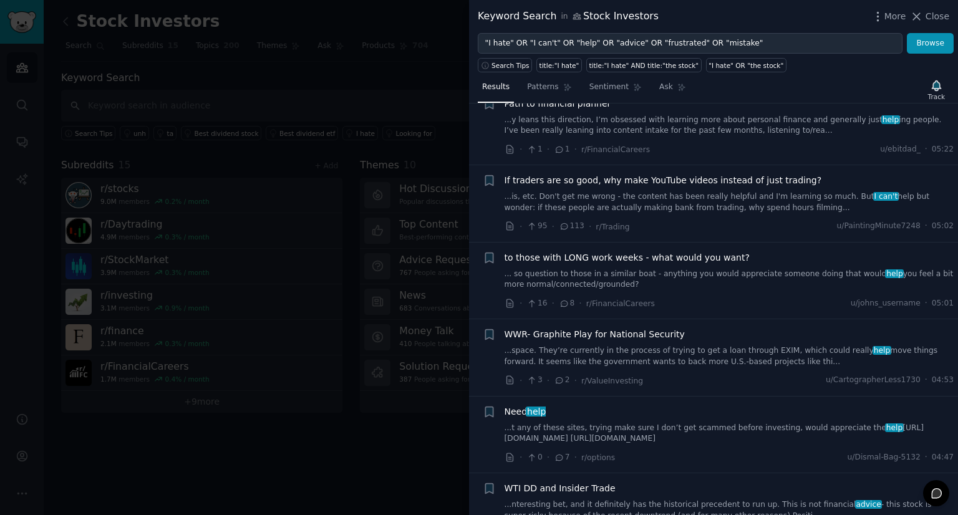
scroll to position [653, 0]
click at [561, 220] on icon at bounding box center [564, 224] width 11 height 9
click at [578, 197] on link "...is, etc. Don't get me wrong - the content has been really helpful and I'm le…" at bounding box center [730, 201] width 450 height 22
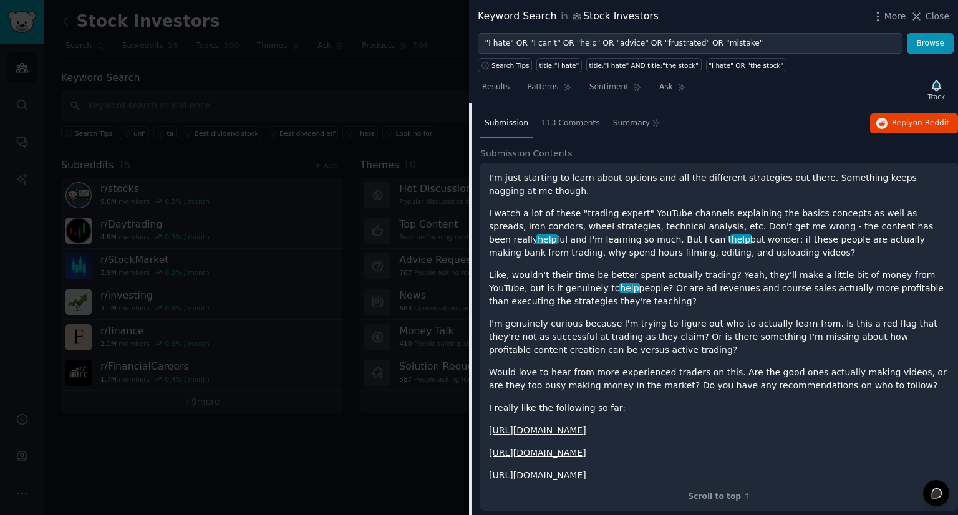
scroll to position [779, 0]
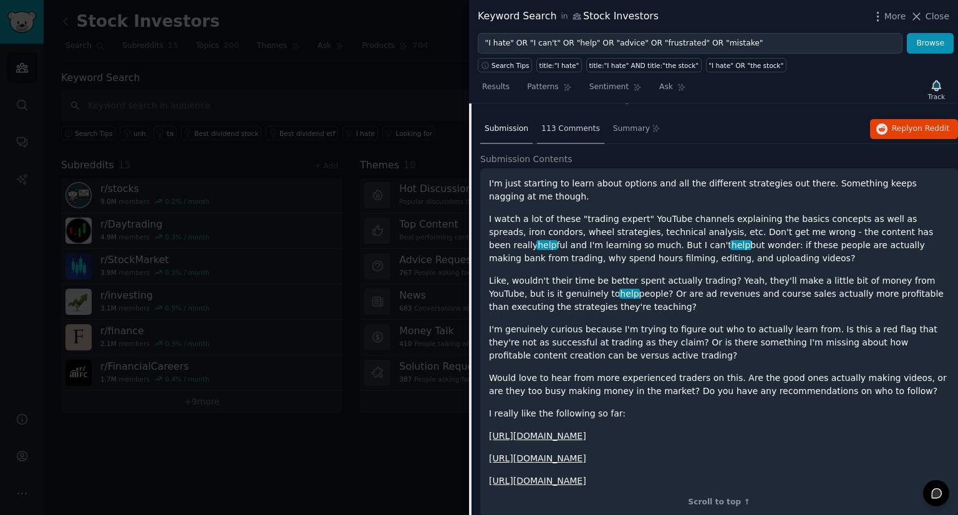
click at [543, 125] on span "113 Comments" at bounding box center [571, 129] width 59 height 11
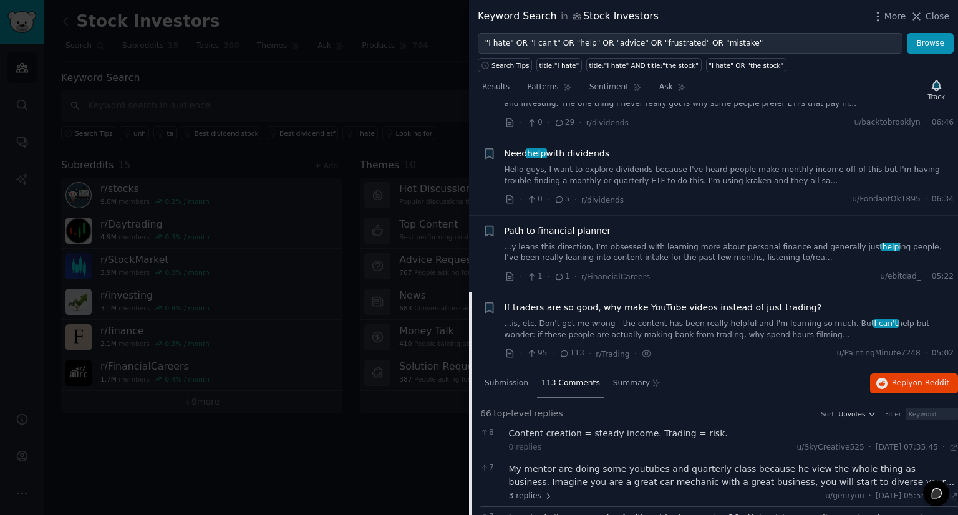
scroll to position [530, 0]
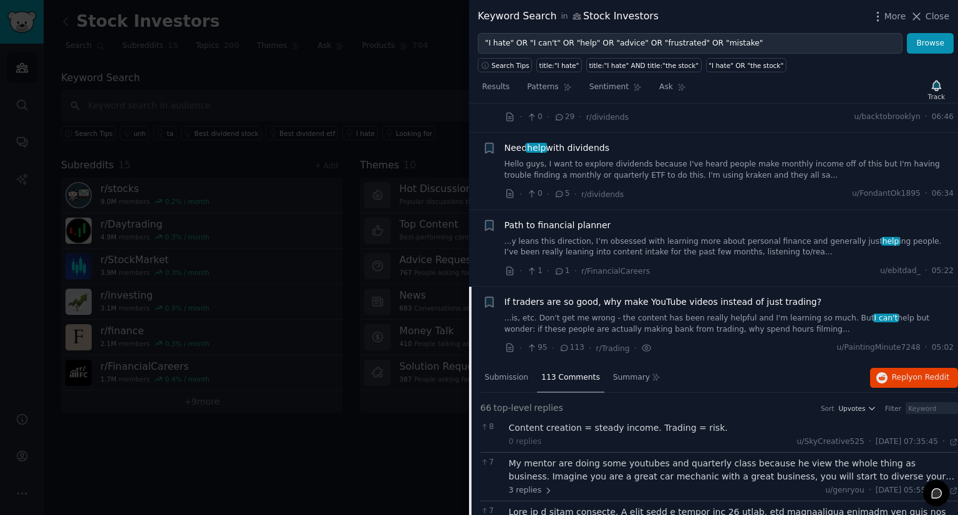
click at [694, 331] on link "...is, etc. Don't get me wrong - the content has been really helpful and I'm le…" at bounding box center [730, 324] width 450 height 22
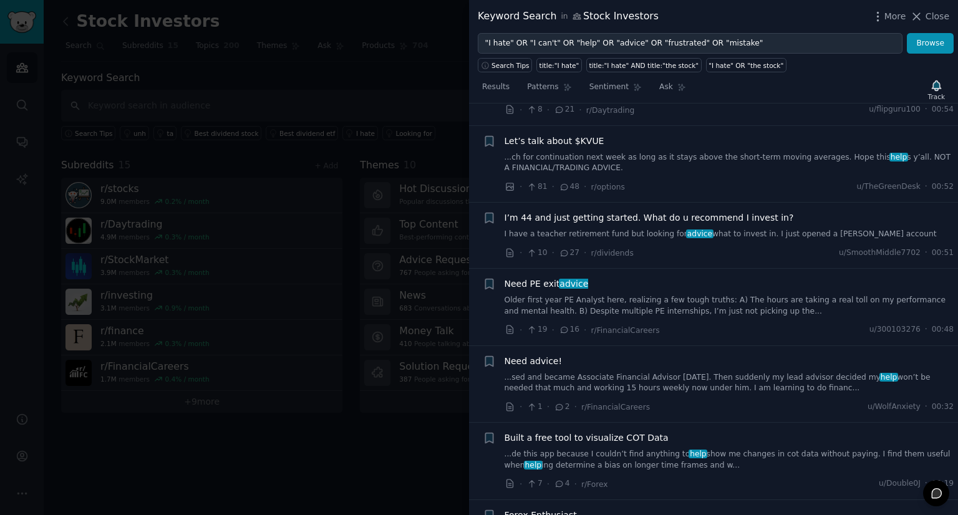
scroll to position [1737, 0]
click at [928, 17] on span "Close" at bounding box center [938, 16] width 24 height 13
